Goal: Task Accomplishment & Management: Manage account settings

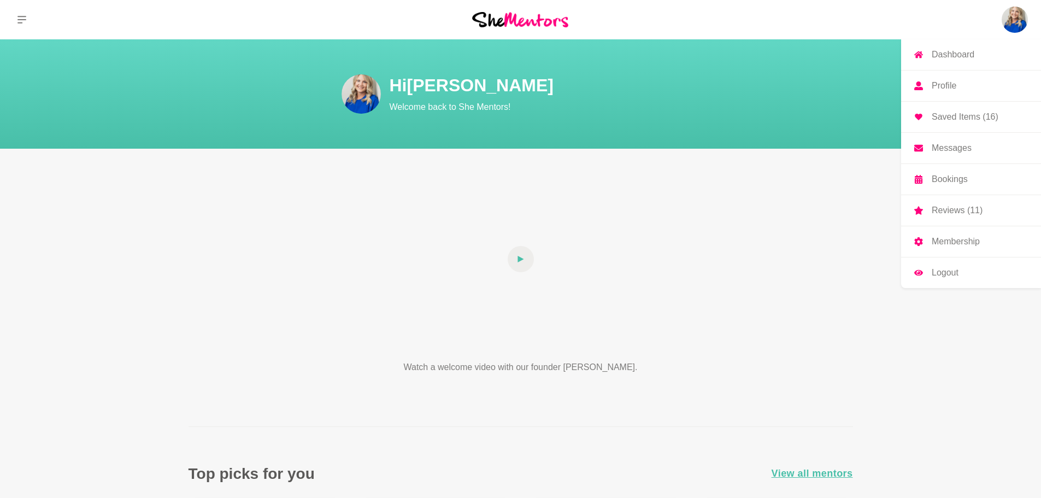
click at [1010, 15] on img at bounding box center [1014, 20] width 26 height 26
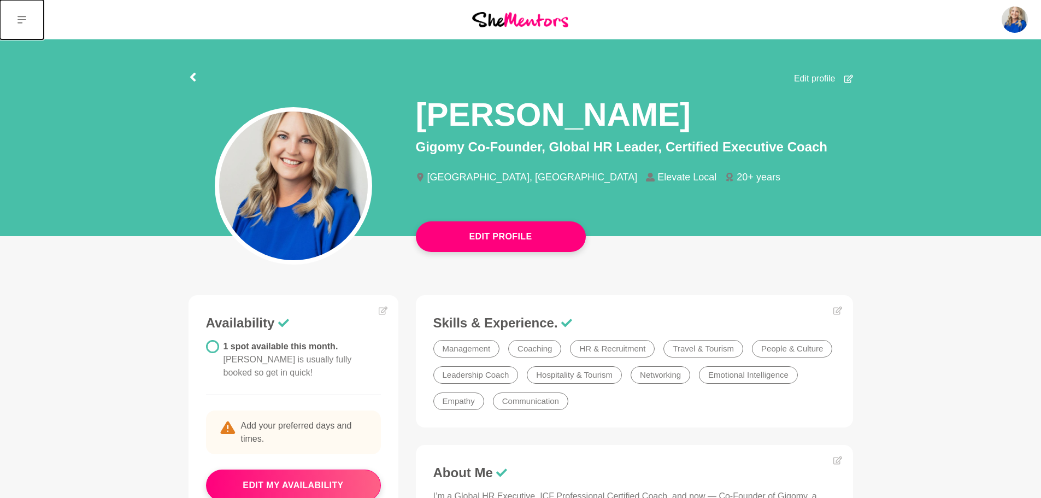
click at [22, 20] on icon at bounding box center [21, 20] width 9 height 8
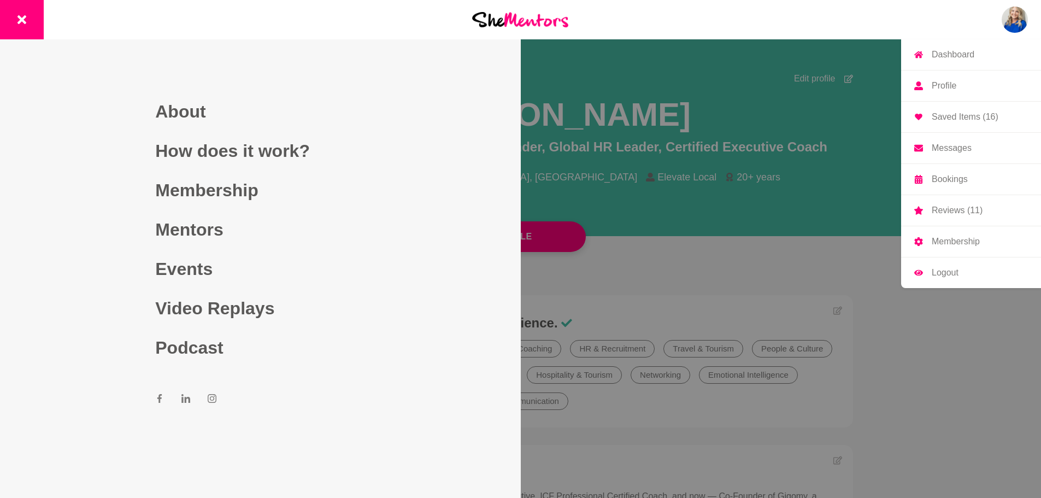
click at [1002, 11] on img at bounding box center [1014, 20] width 26 height 26
click at [942, 275] on p "Logout" at bounding box center [944, 272] width 27 height 9
